Goal: Task Accomplishment & Management: Manage account settings

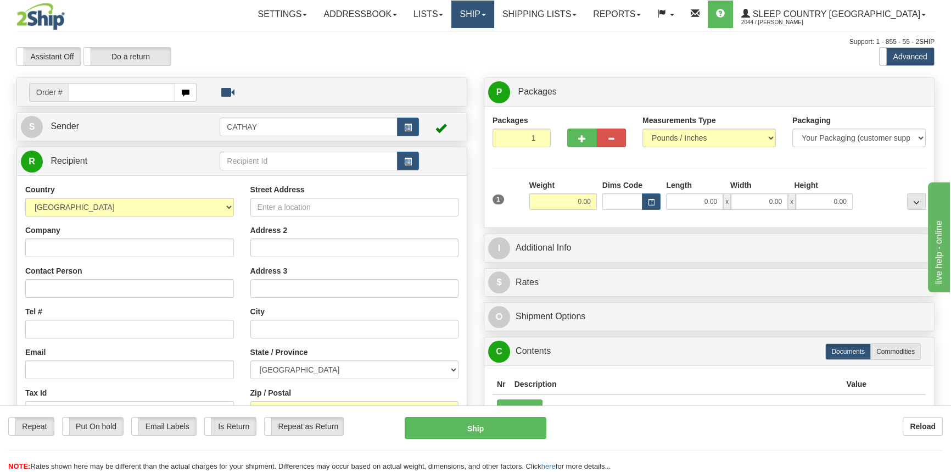
click at [494, 19] on link "Ship" at bounding box center [472, 14] width 42 height 27
click at [483, 49] on span "OnHold / Order Queue" at bounding box center [443, 52] width 77 height 9
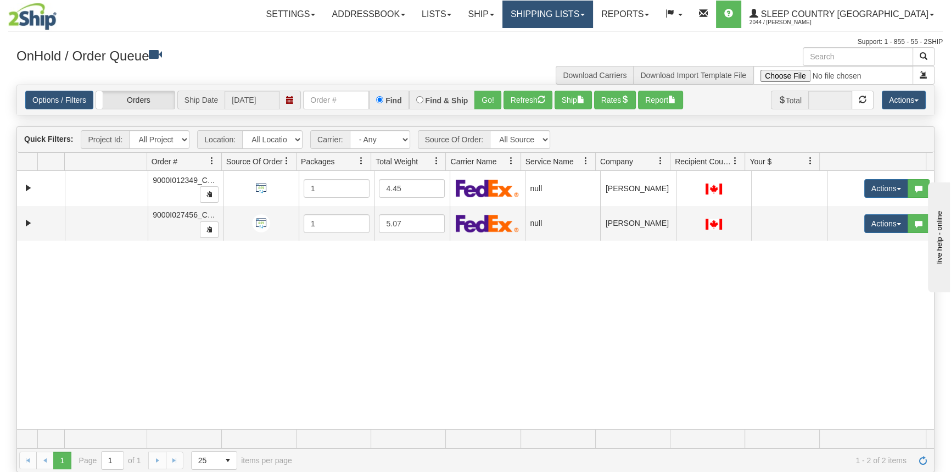
click at [593, 19] on link "Shipping lists" at bounding box center [547, 14] width 91 height 27
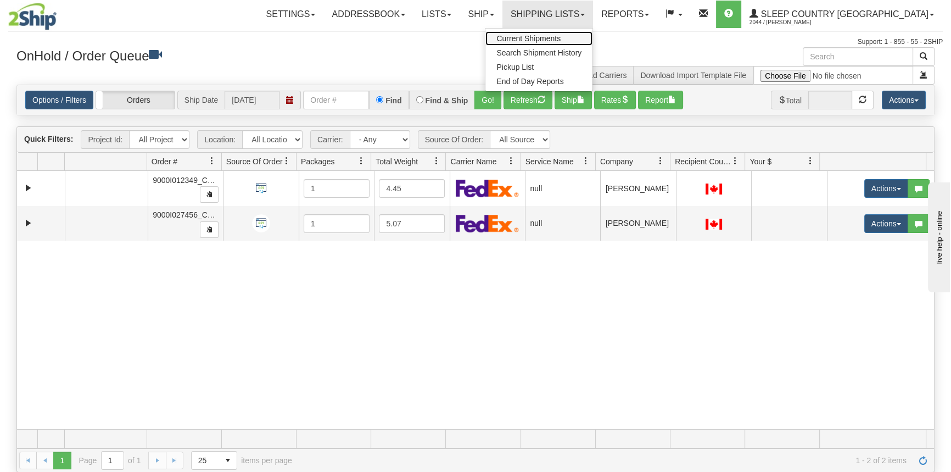
click at [561, 35] on span "Current Shipments" at bounding box center [528, 38] width 64 height 9
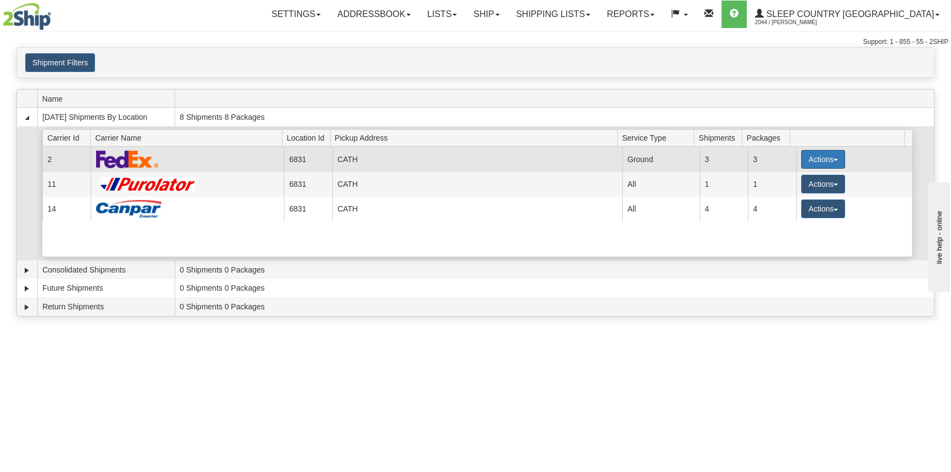
click at [814, 162] on button "Actions" at bounding box center [823, 159] width 44 height 19
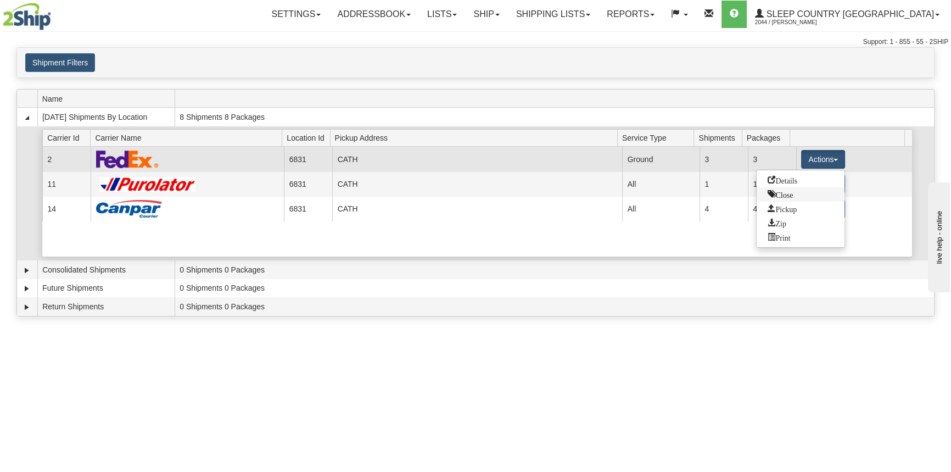
click at [815, 195] on ul "Details Close Pickup Zip Print" at bounding box center [800, 209] width 89 height 78
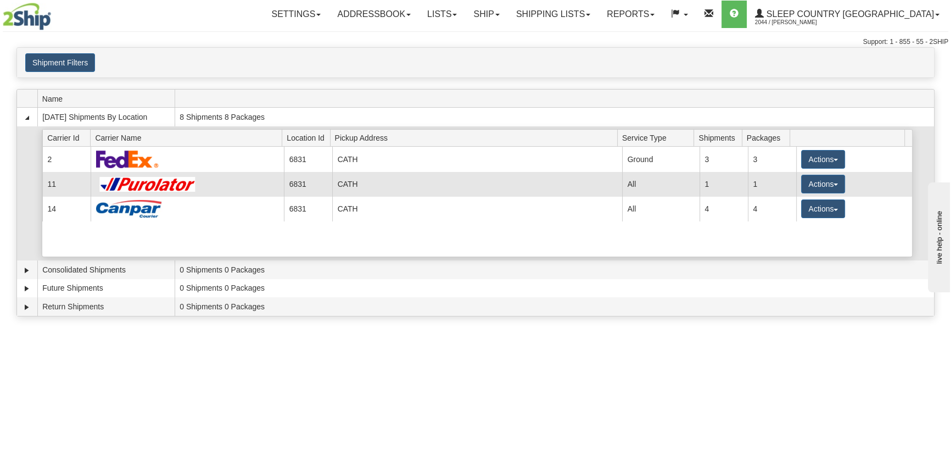
click at [815, 195] on td "Actions Details Close Pickup Zip Print" at bounding box center [854, 184] width 116 height 25
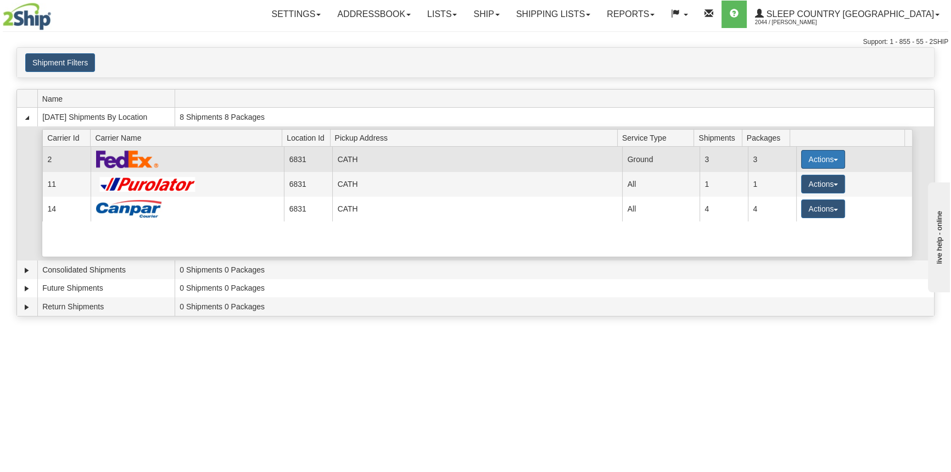
click at [819, 161] on button "Actions" at bounding box center [823, 159] width 44 height 19
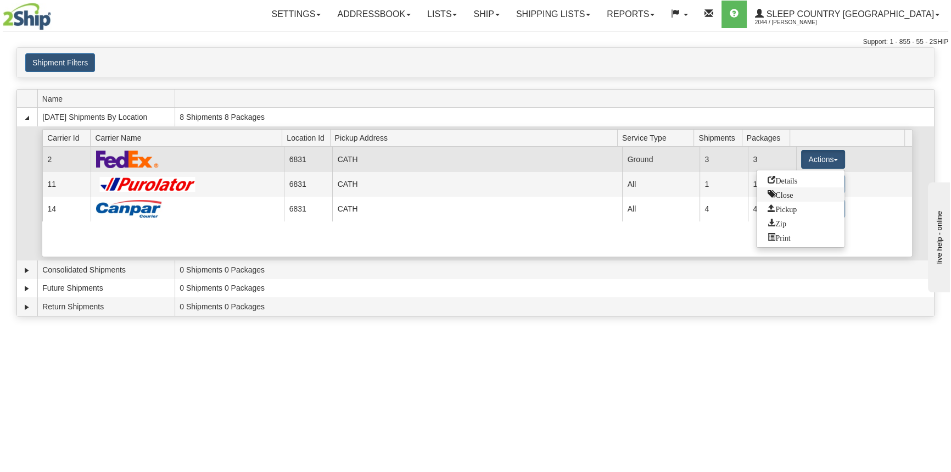
click at [799, 192] on link "Close" at bounding box center [801, 194] width 88 height 14
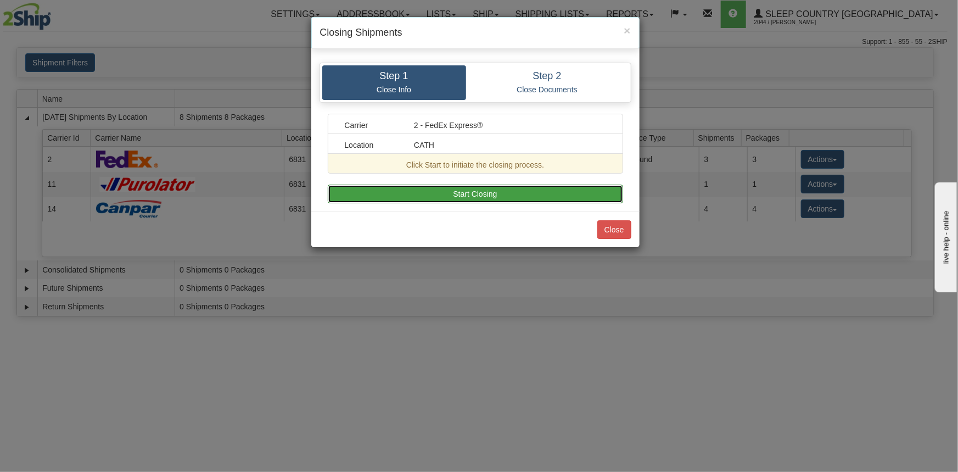
click at [567, 194] on button "Start Closing" at bounding box center [475, 193] width 295 height 19
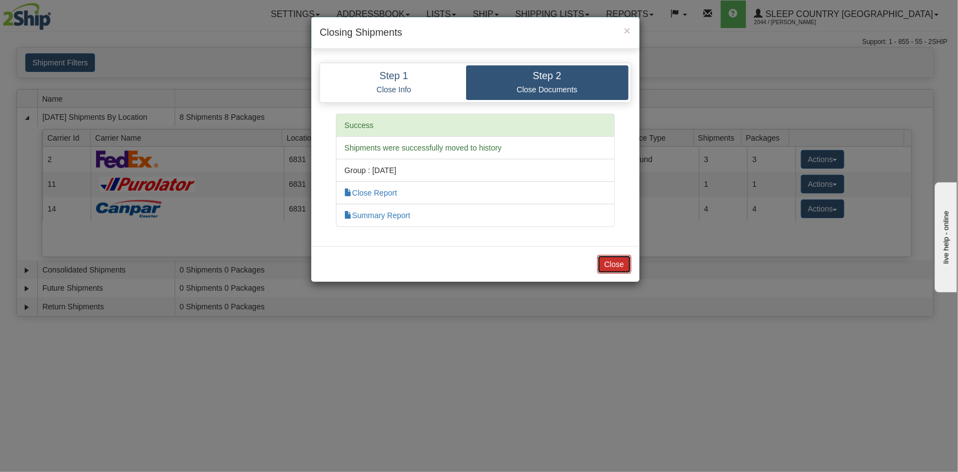
click at [610, 262] on button "Close" at bounding box center [614, 264] width 34 height 19
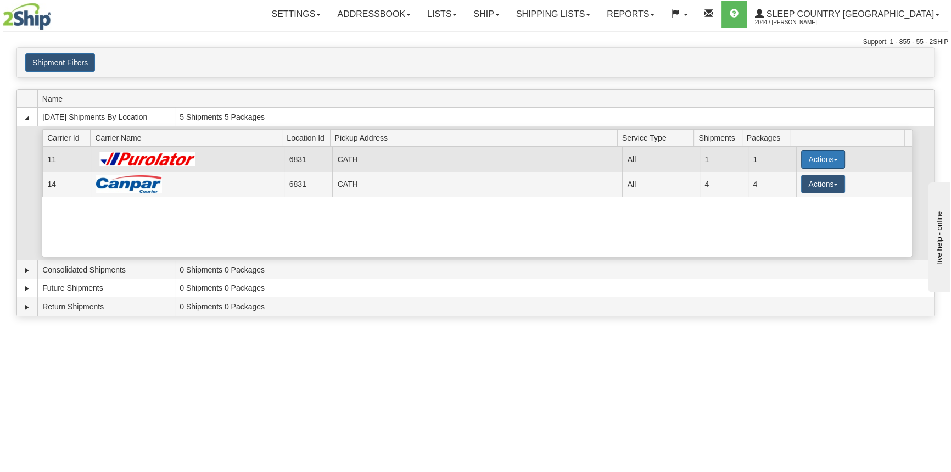
click at [815, 158] on button "Actions" at bounding box center [823, 159] width 44 height 19
click at [810, 198] on link "Close" at bounding box center [801, 194] width 88 height 14
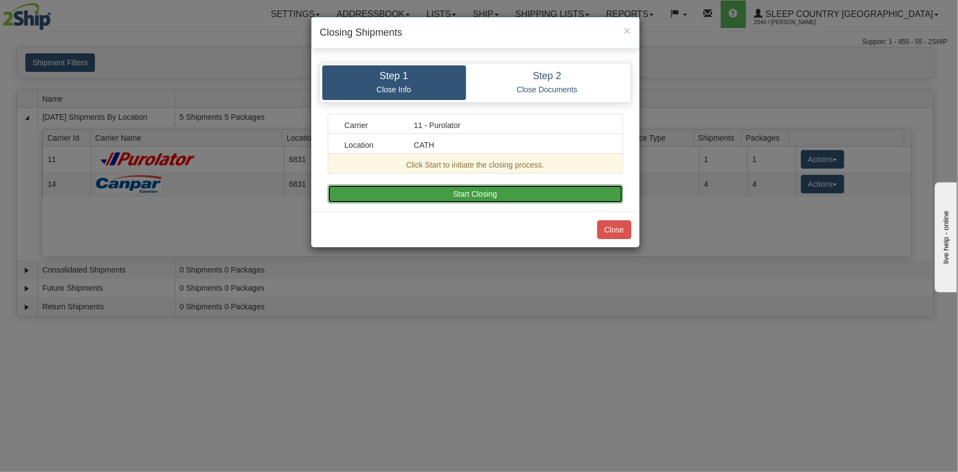
click at [610, 191] on button "Start Closing" at bounding box center [475, 193] width 295 height 19
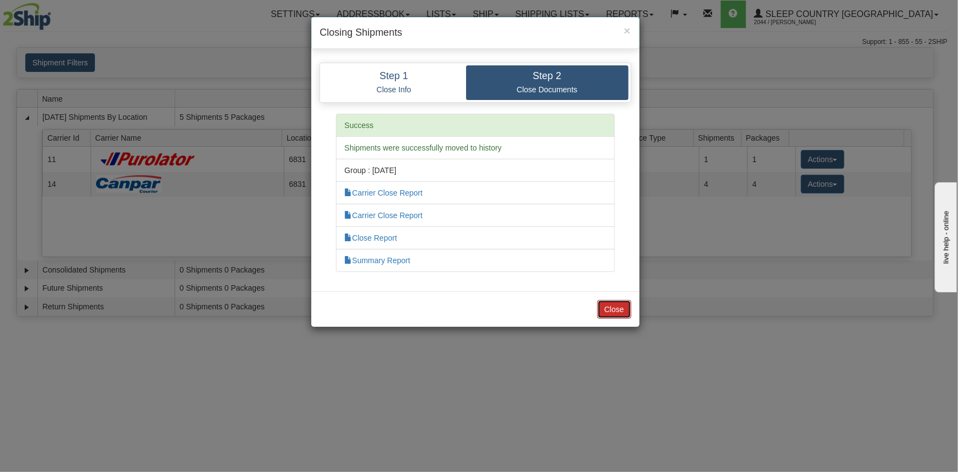
drag, startPoint x: 609, startPoint y: 312, endPoint x: 620, endPoint y: 302, distance: 15.2
click at [609, 312] on button "Close" at bounding box center [614, 309] width 34 height 19
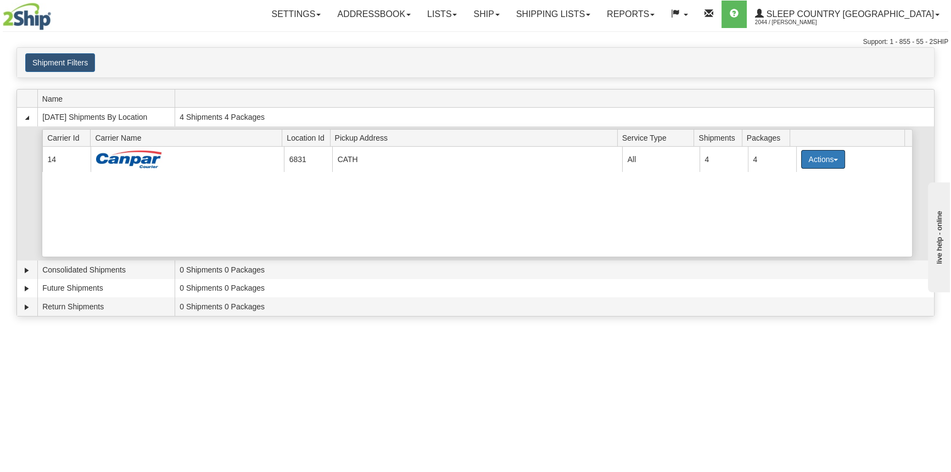
click at [802, 161] on button "Actions" at bounding box center [823, 159] width 44 height 19
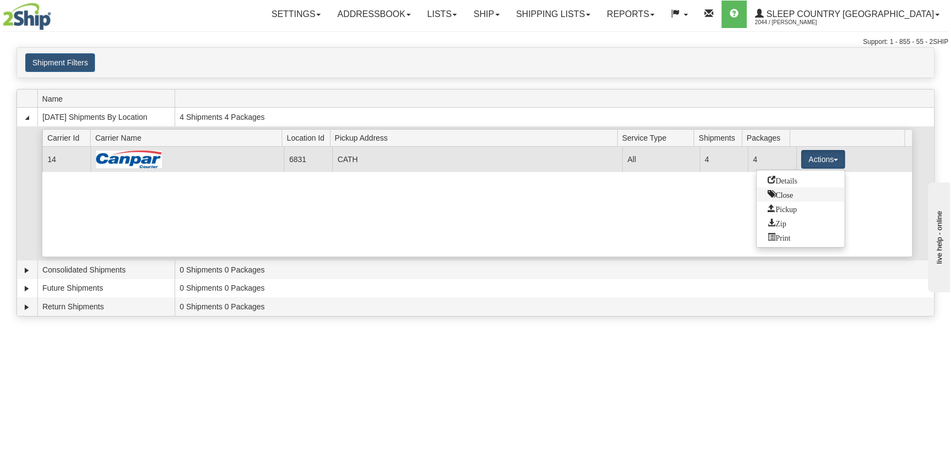
click at [791, 190] on span "Close" at bounding box center [780, 194] width 25 height 8
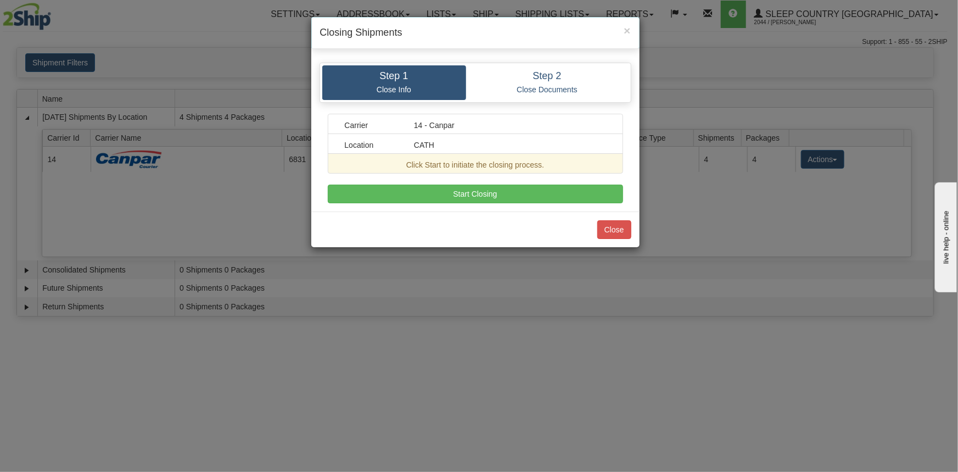
click at [575, 182] on div "Carrier 14 - Canpar Location CATH Click Start to initiate the closing process. …" at bounding box center [475, 158] width 295 height 89
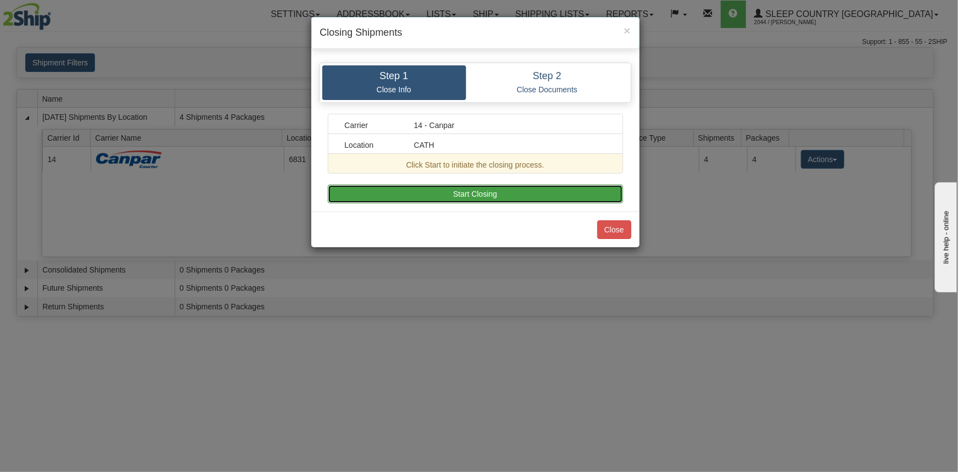
click at [575, 194] on button "Start Closing" at bounding box center [475, 193] width 295 height 19
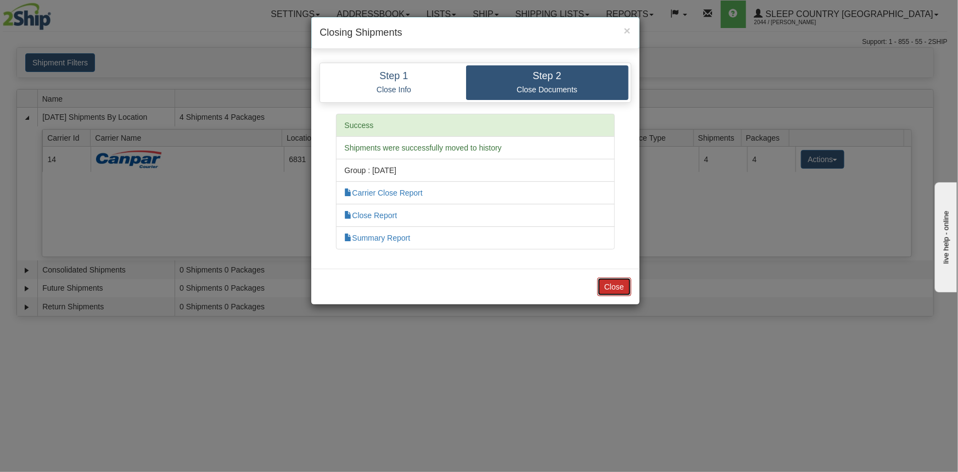
click at [621, 281] on button "Close" at bounding box center [614, 286] width 34 height 19
